Goal: Information Seeking & Learning: Learn about a topic

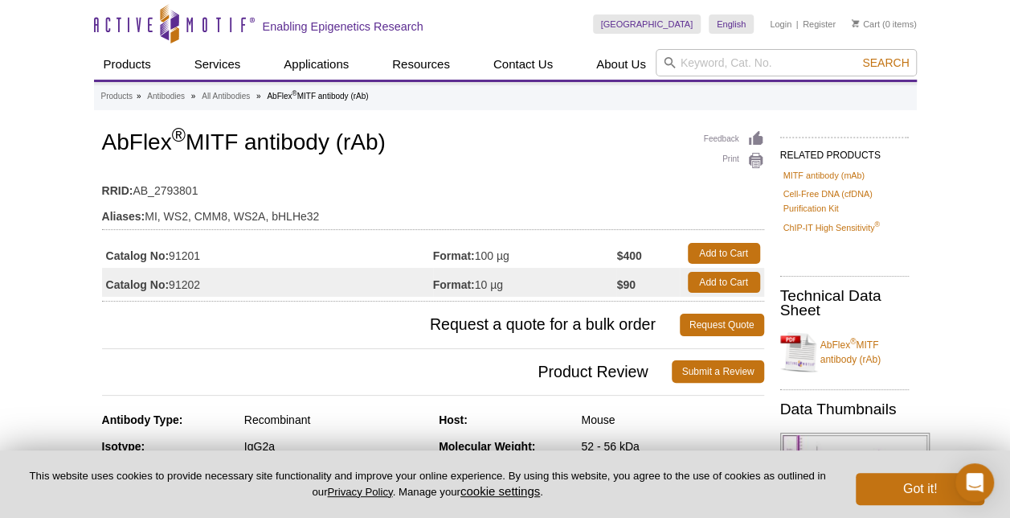
drag, startPoint x: 109, startPoint y: 146, endPoint x: 417, endPoint y: 149, distance: 307.8
click at [417, 149] on h1 "AbFlex ® MITF antibody (rAb)" at bounding box center [433, 143] width 662 height 27
click at [121, 148] on h1 "AbFlex ® MITF antibody (rAb)" at bounding box center [433, 143] width 662 height 27
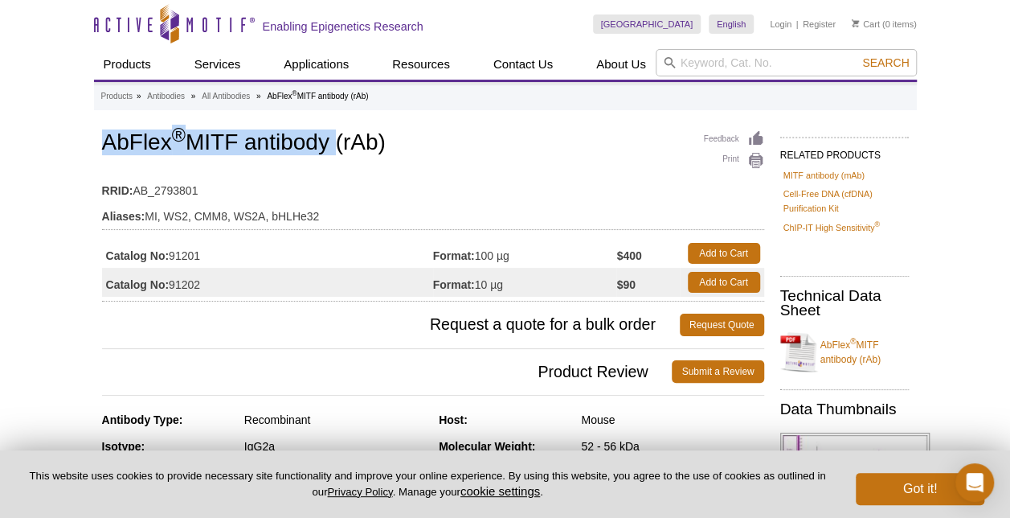
drag, startPoint x: 95, startPoint y: 148, endPoint x: 337, endPoint y: 148, distance: 241.9
copy h1 "AbFlex ® MITF antibody"
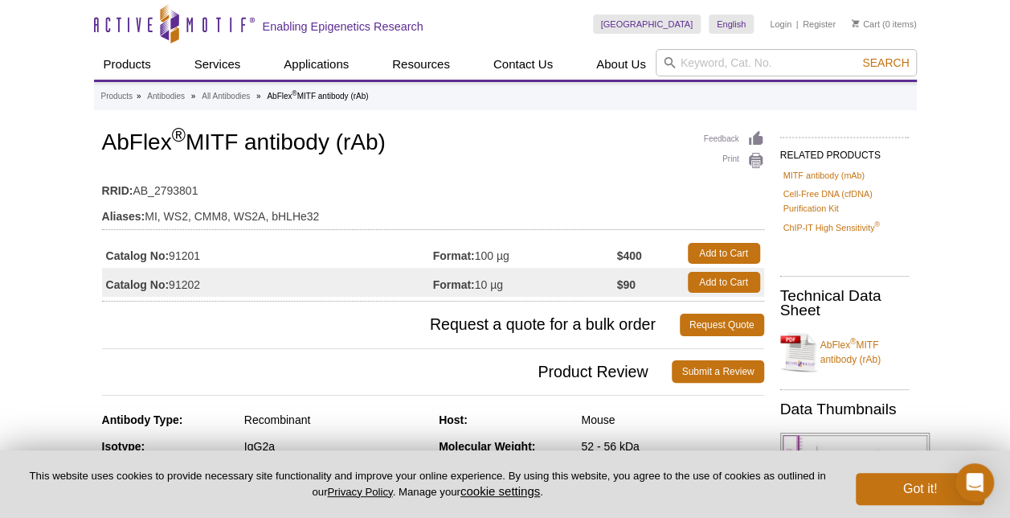
click at [516, 174] on td "RRID: AB_2793801" at bounding box center [433, 187] width 662 height 26
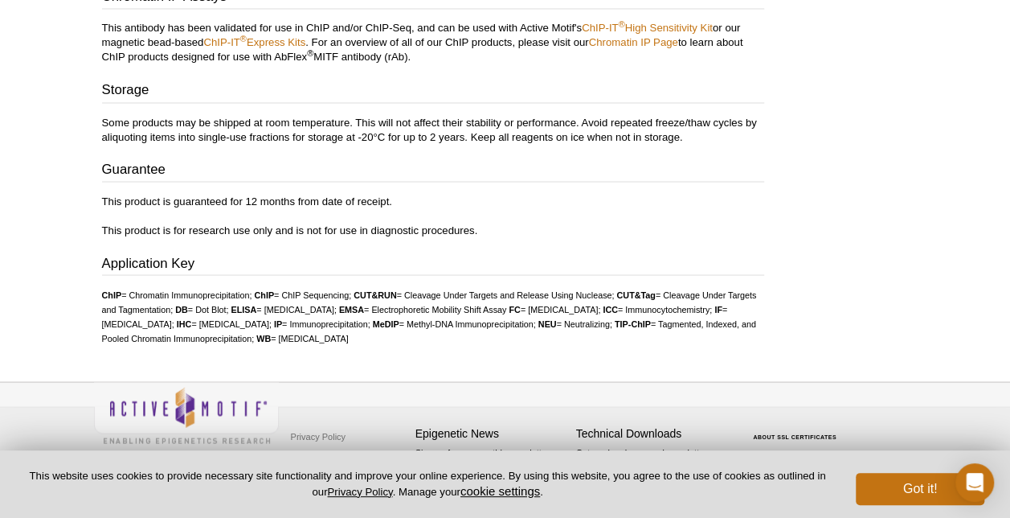
scroll to position [429, 0]
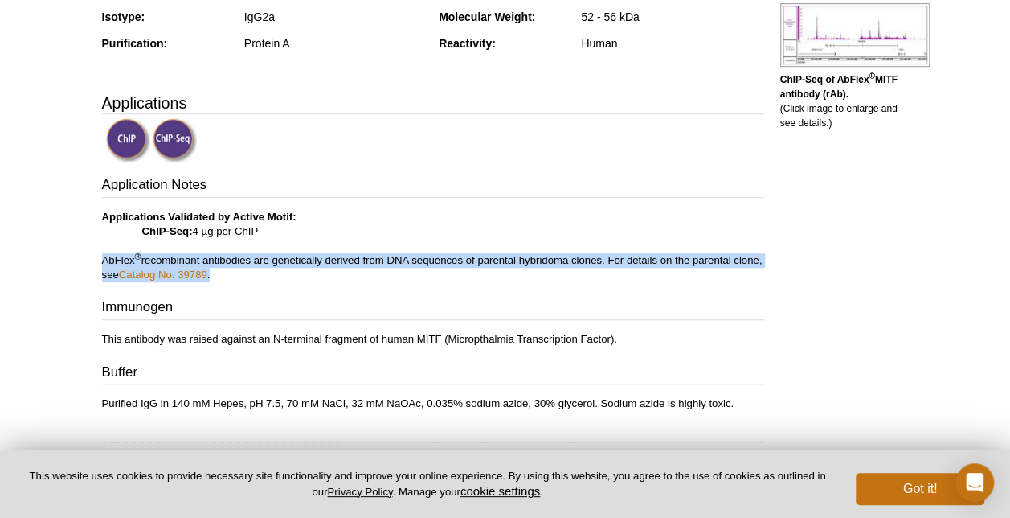
drag, startPoint x: 90, startPoint y: 260, endPoint x: 257, endPoint y: 272, distance: 167.6
copy p "AbFlex ® recombinant antibodies are genetically derived from DNA sequences of p…"
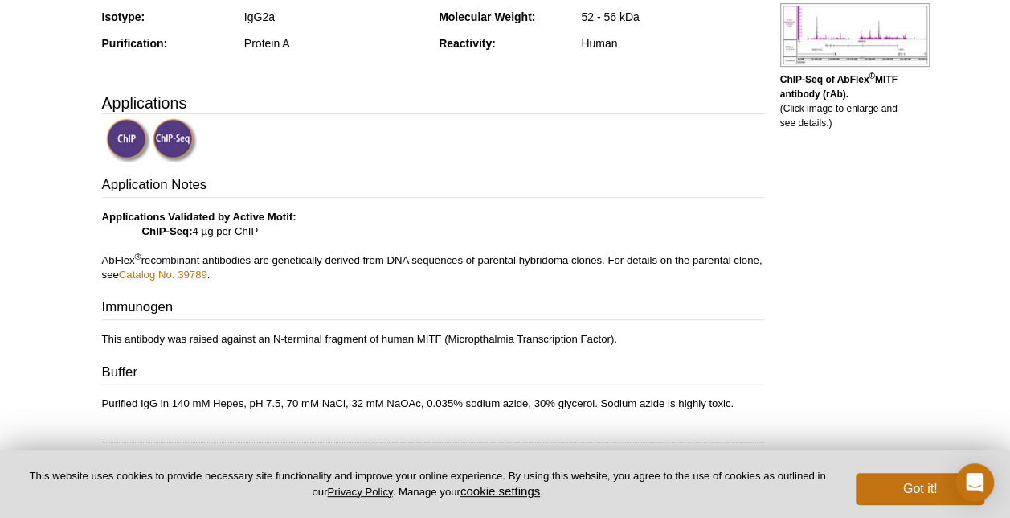
click at [379, 303] on h3 "Immunogen" at bounding box center [433, 308] width 662 height 23
click at [207, 278] on link "Catalog No. 39789" at bounding box center [163, 274] width 88 height 12
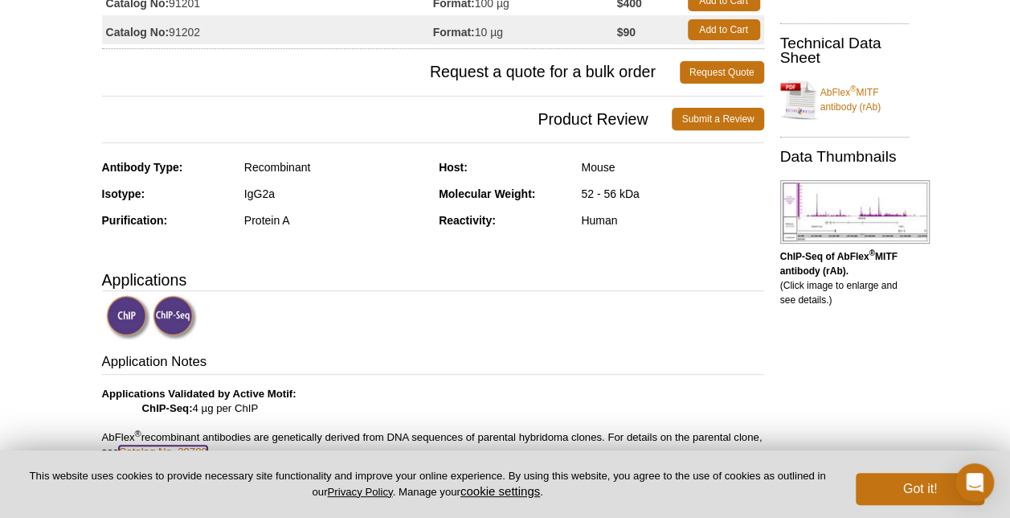
scroll to position [402, 0]
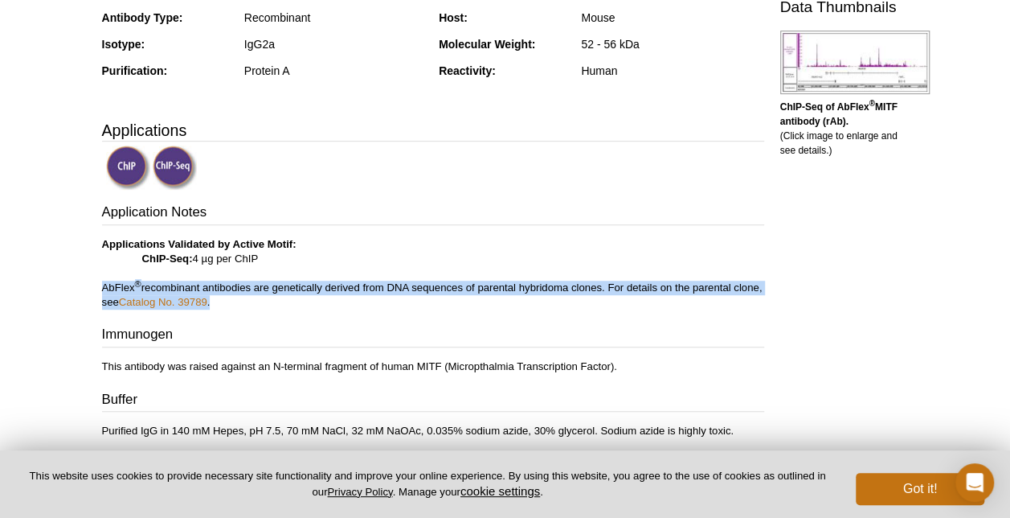
drag, startPoint x: 90, startPoint y: 288, endPoint x: 257, endPoint y: 304, distance: 167.9
copy p "AbFlex ® recombinant antibodies are genetically derived from DNA sequences of p…"
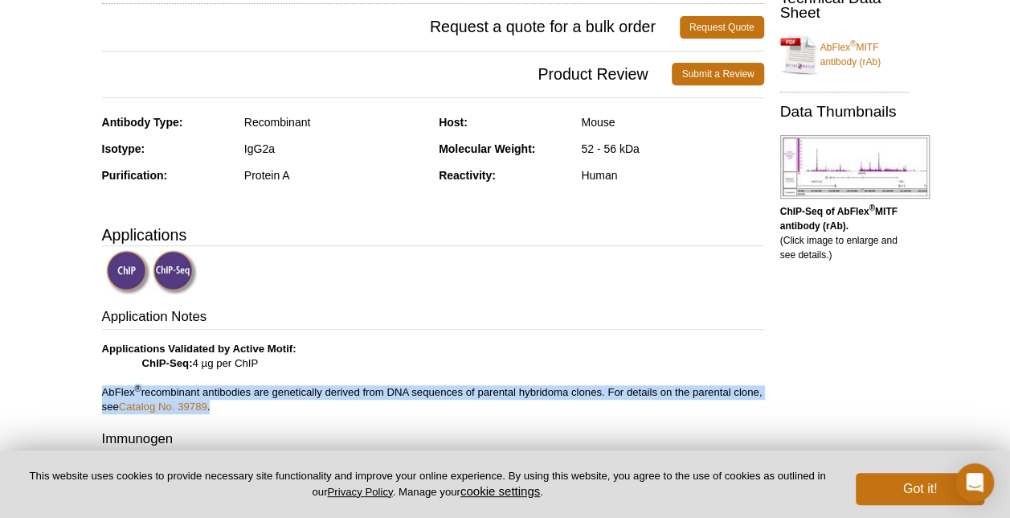
scroll to position [161, 0]
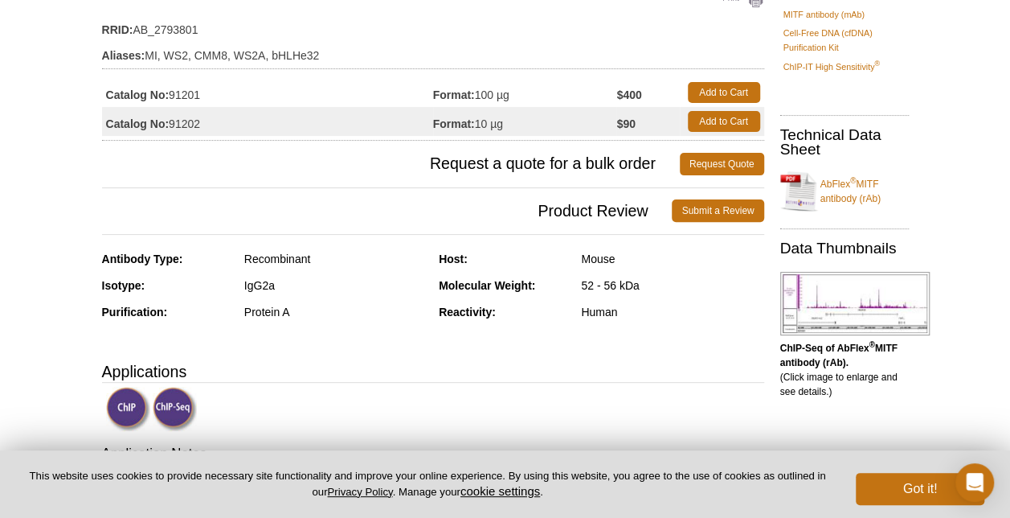
drag, startPoint x: 212, startPoint y: 99, endPoint x: 172, endPoint y: 96, distance: 40.3
click at [172, 96] on td "Catalog No: 91201" at bounding box center [267, 92] width 331 height 29
copy td "91201"
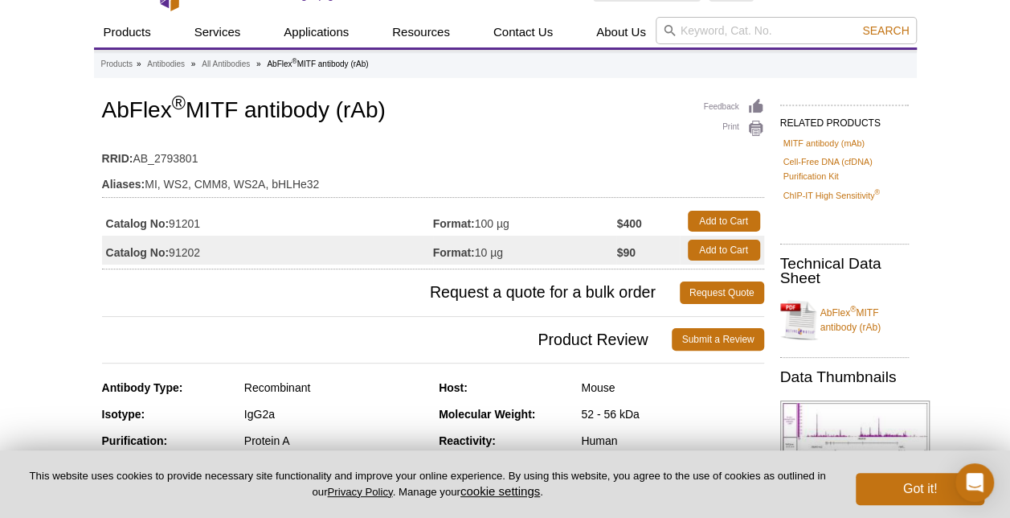
scroll to position [0, 0]
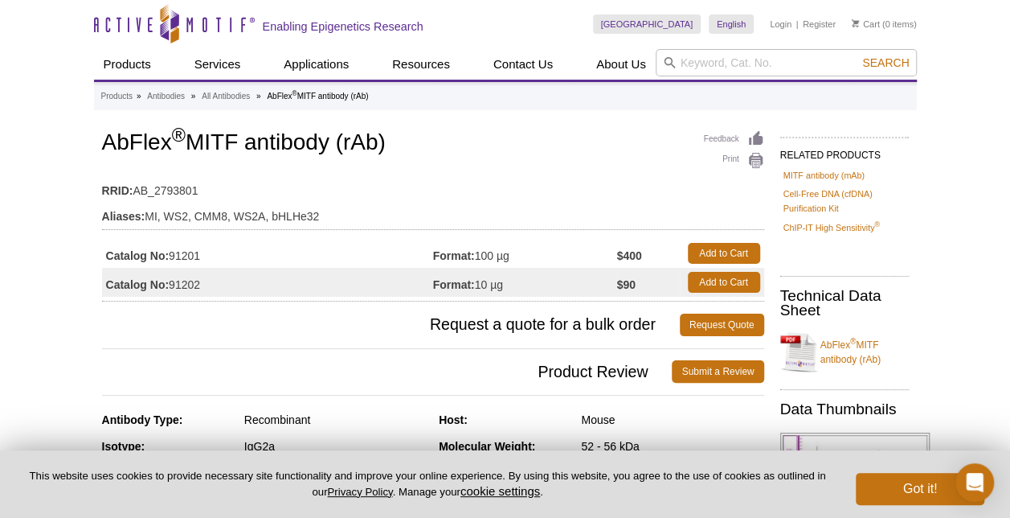
click at [567, 174] on td "RRID: AB_2793801" at bounding box center [433, 187] width 662 height 26
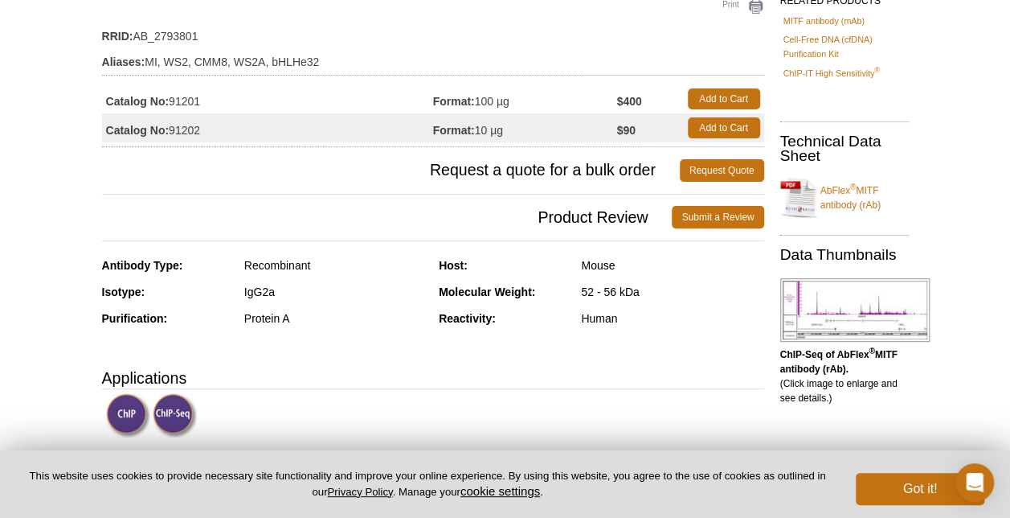
scroll to position [80, 0]
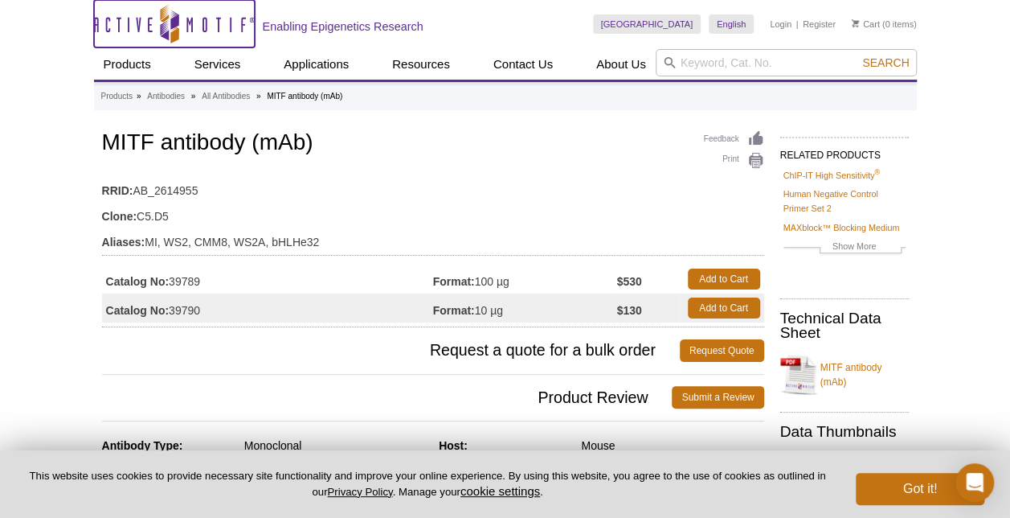
click at [217, 18] on icon at bounding box center [170, 25] width 152 height 14
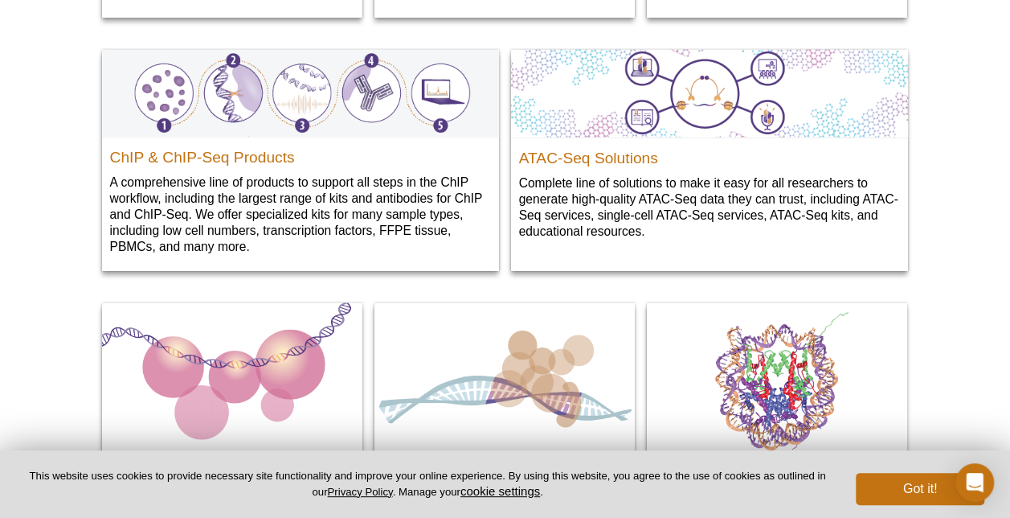
scroll to position [2038, 0]
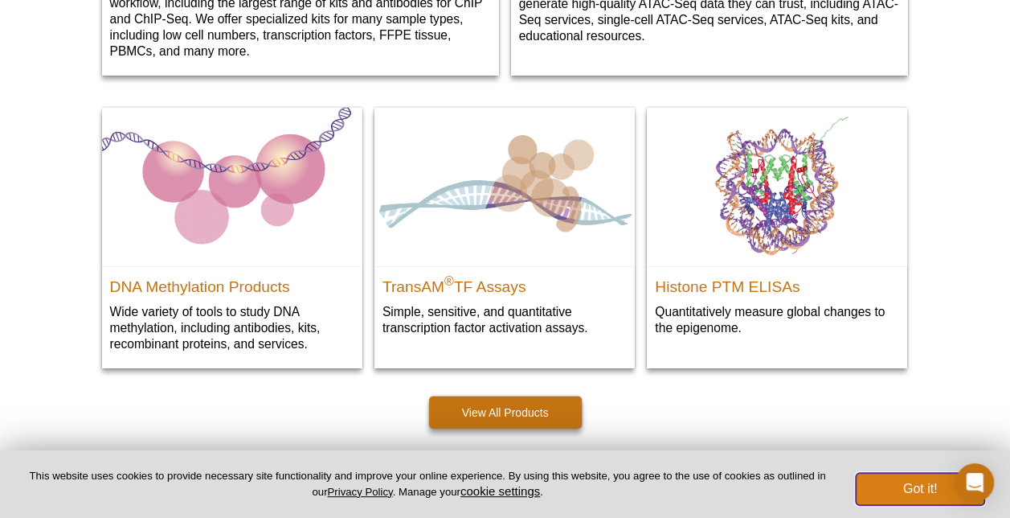
click at [902, 493] on button "Got it!" at bounding box center [920, 489] width 129 height 32
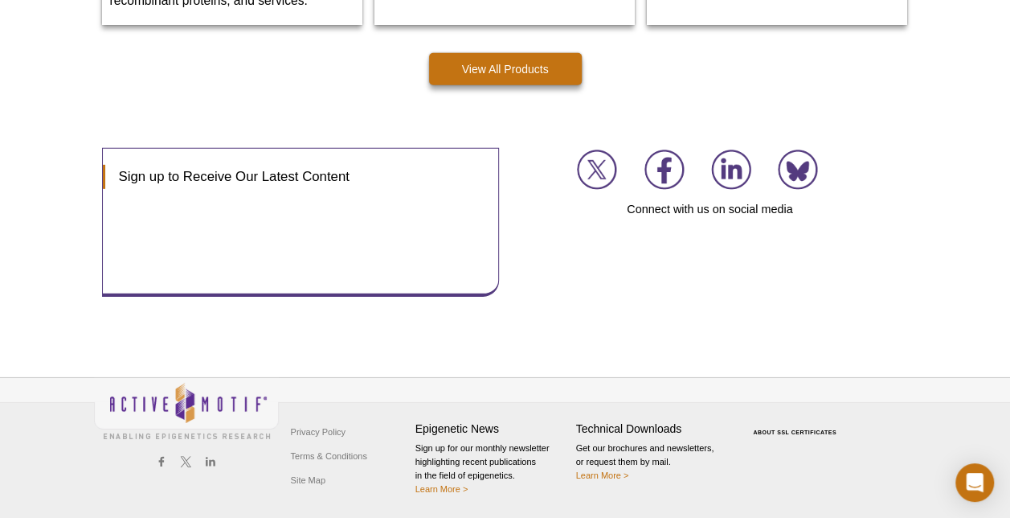
scroll to position [0, 0]
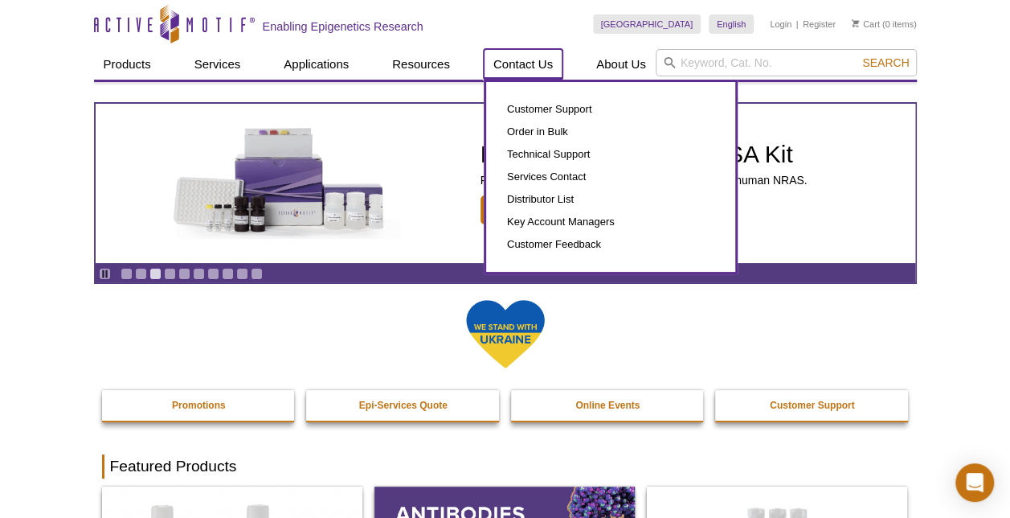
click at [502, 63] on link "Contact Us" at bounding box center [523, 64] width 79 height 31
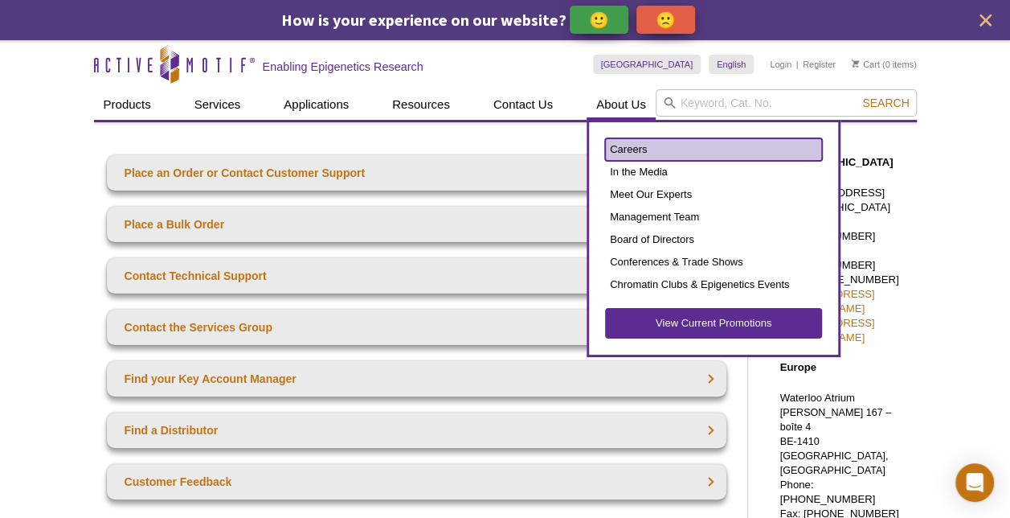
click at [650, 149] on link "Careers" at bounding box center [713, 149] width 217 height 23
